Goal: Information Seeking & Learning: Learn about a topic

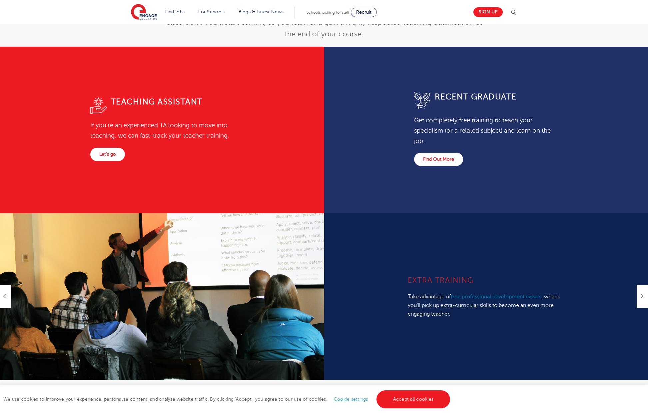
scroll to position [333, 0]
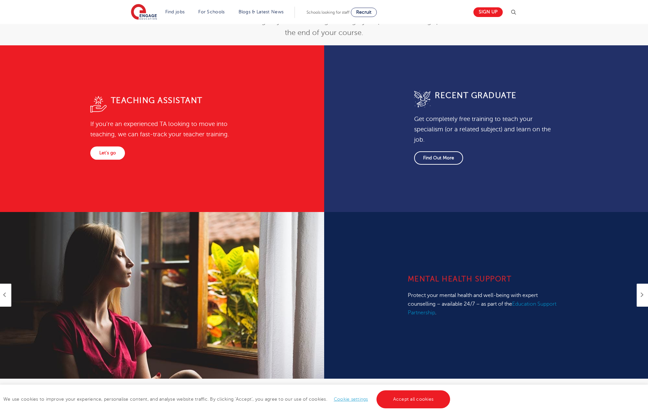
click at [443, 159] on link "Find Out More" at bounding box center [438, 157] width 49 height 13
click at [105, 151] on link "Let's go" at bounding box center [107, 152] width 35 height 13
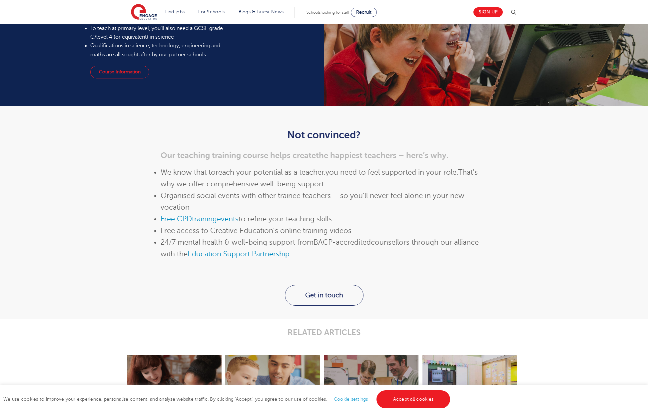
scroll to position [914, 0]
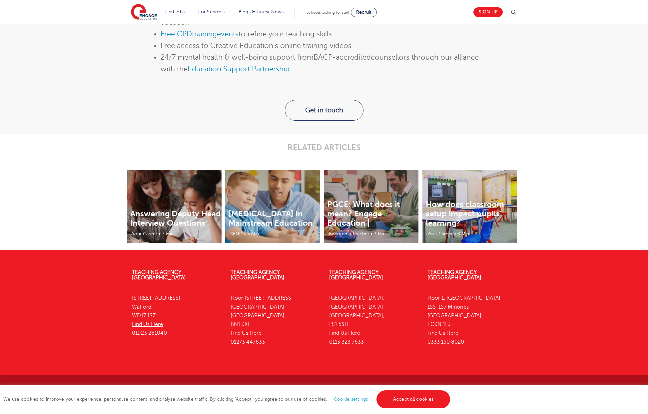
scroll to position [1099, 0]
